Goal: Information Seeking & Learning: Learn about a topic

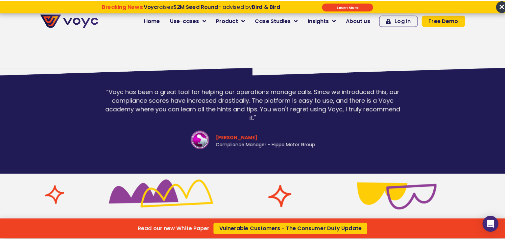
scroll to position [1360, 0]
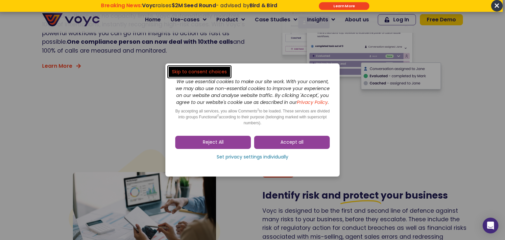
click at [497, 4] on dialog "Skip to consent choices We use essential cookies to make our site work. With yo…" at bounding box center [252, 120] width 505 height 240
click at [492, 7] on dialog "Skip to consent choices We use essential cookies to make our site work. With yo…" at bounding box center [252, 120] width 505 height 240
click at [290, 145] on span "Accept all" at bounding box center [291, 142] width 23 height 7
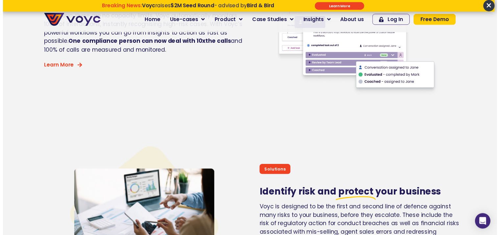
scroll to position [1360, 0]
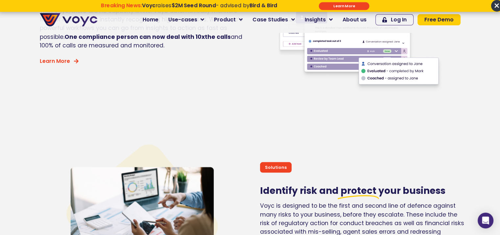
click at [493, 7] on span "×" at bounding box center [497, 6] width 12 height 12
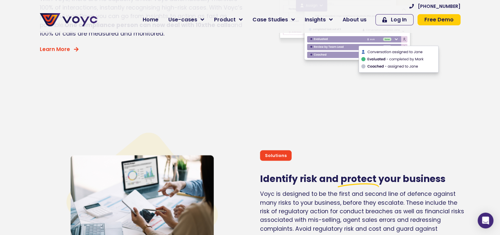
click at [72, 21] on img at bounding box center [69, 19] width 58 height 13
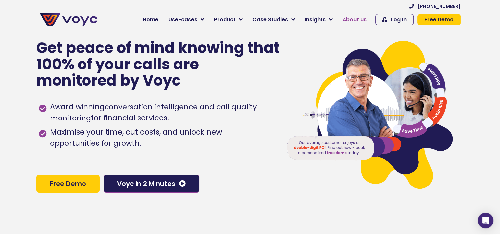
click at [350, 16] on span "About us" at bounding box center [354, 20] width 24 height 8
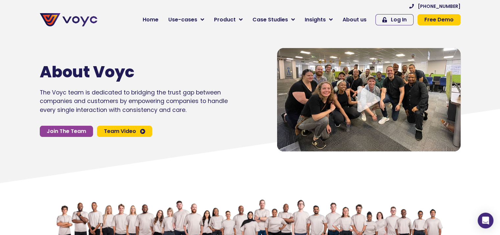
click at [350, 95] on div "Play Video" at bounding box center [368, 99] width 183 height 103
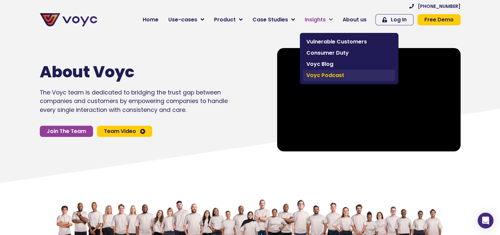
click at [338, 72] on span "Voyc Podcast" at bounding box center [348, 75] width 85 height 8
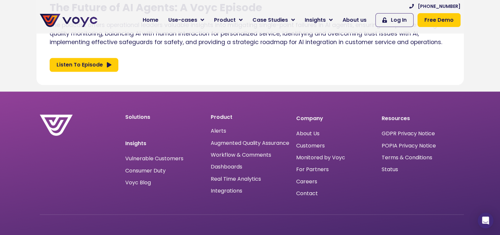
scroll to position [821, 0]
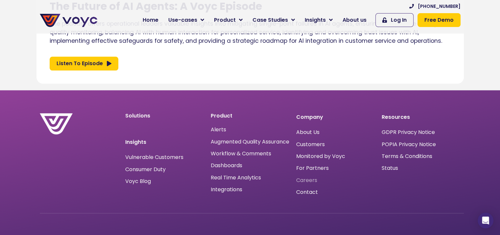
click at [309, 180] on span "Careers" at bounding box center [306, 180] width 21 height 0
click at [308, 132] on span "About Us" at bounding box center [307, 132] width 23 height 0
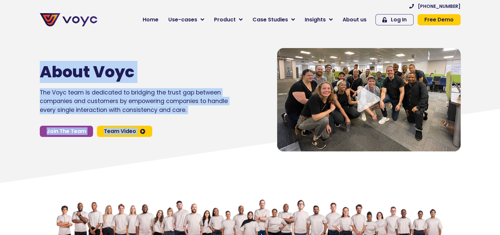
scroll to position [0, 5]
drag, startPoint x: 500, startPoint y: 109, endPoint x: 501, endPoint y: 81, distance: 28.9
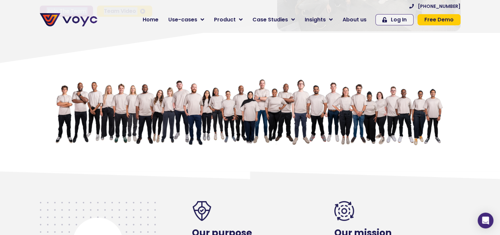
scroll to position [0, 0]
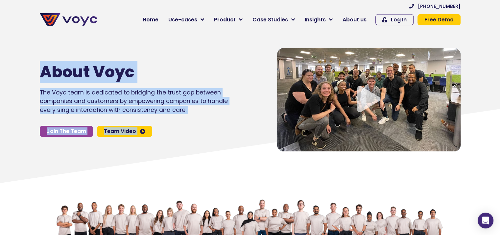
drag, startPoint x: 501, startPoint y: 8, endPoint x: 467, endPoint y: 7, distance: 33.9
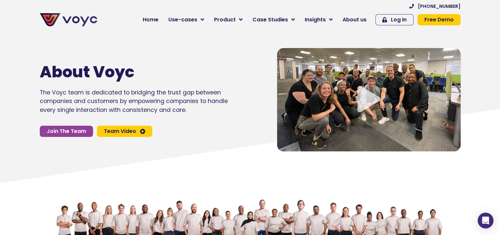
click at [371, 91] on icon "Video play button" at bounding box center [368, 99] width 23 height 26
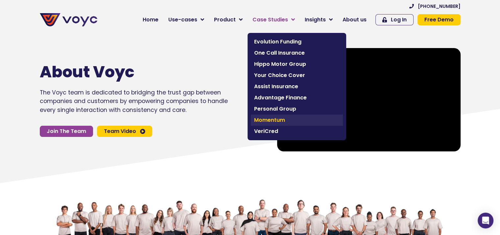
click at [271, 118] on span "Momentum" at bounding box center [296, 120] width 85 height 8
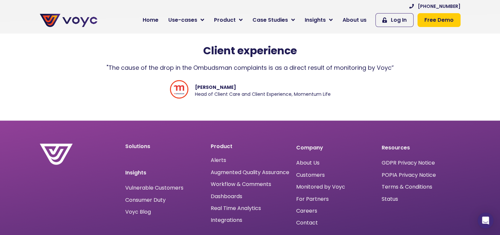
scroll to position [1213, 0]
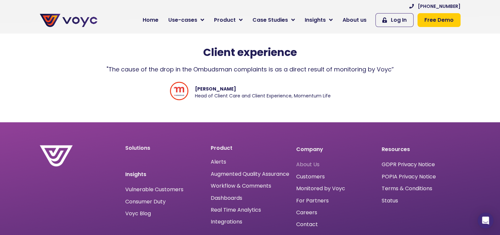
click at [312, 164] on span "About Us" at bounding box center [307, 164] width 23 height 0
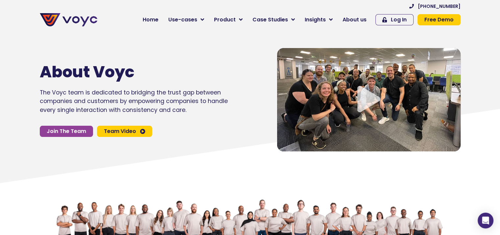
click at [119, 131] on span "Team Video" at bounding box center [120, 130] width 32 height 5
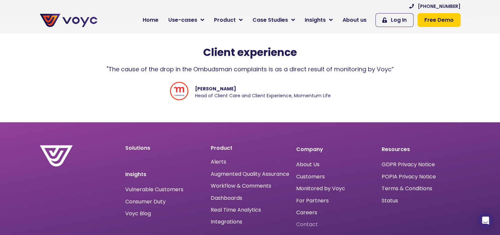
click at [307, 224] on span "Contact" at bounding box center [307, 224] width 22 height 0
